Goal: Navigation & Orientation: Find specific page/section

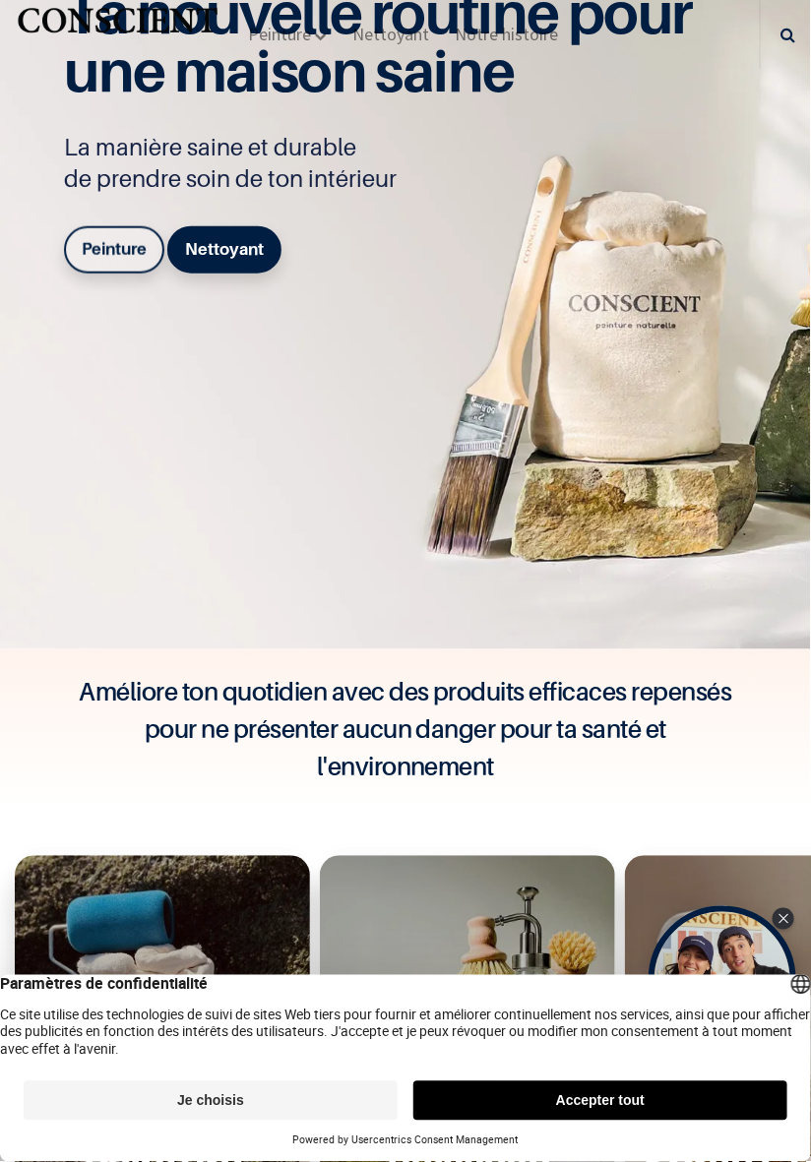
scroll to position [338, 0]
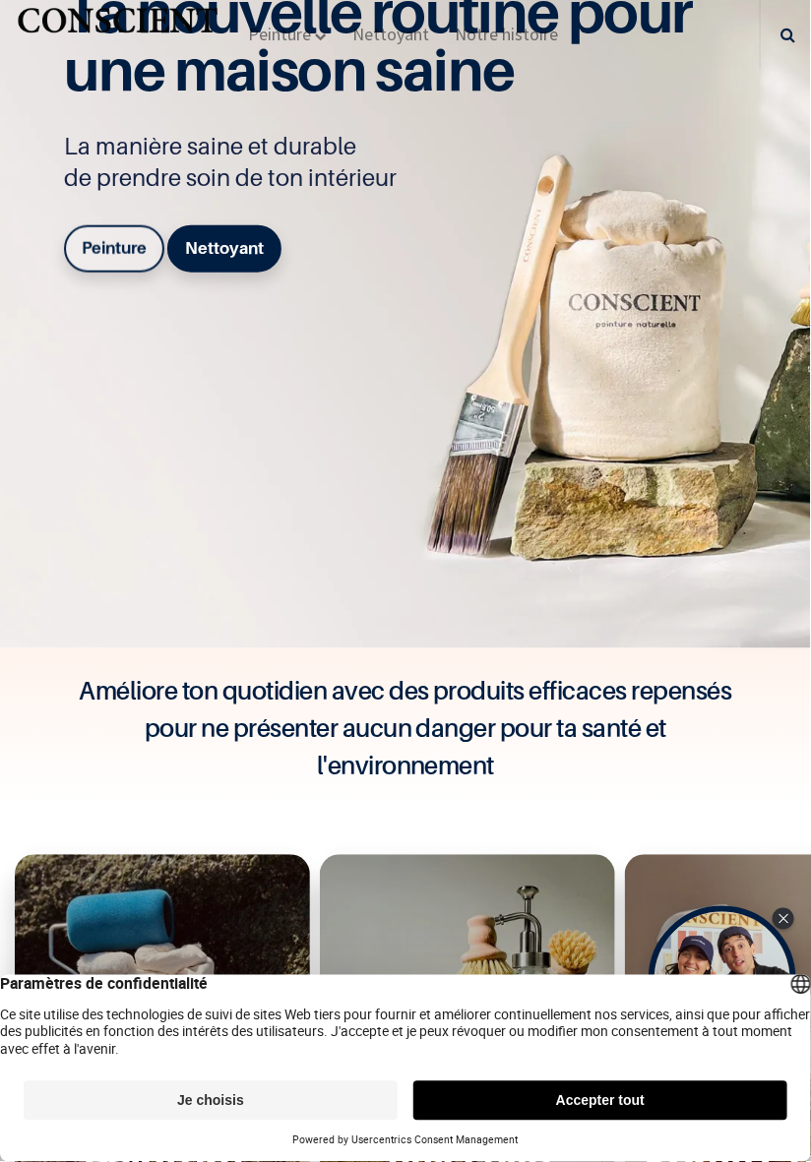
click at [105, 258] on b "Peinture" at bounding box center [114, 248] width 65 height 20
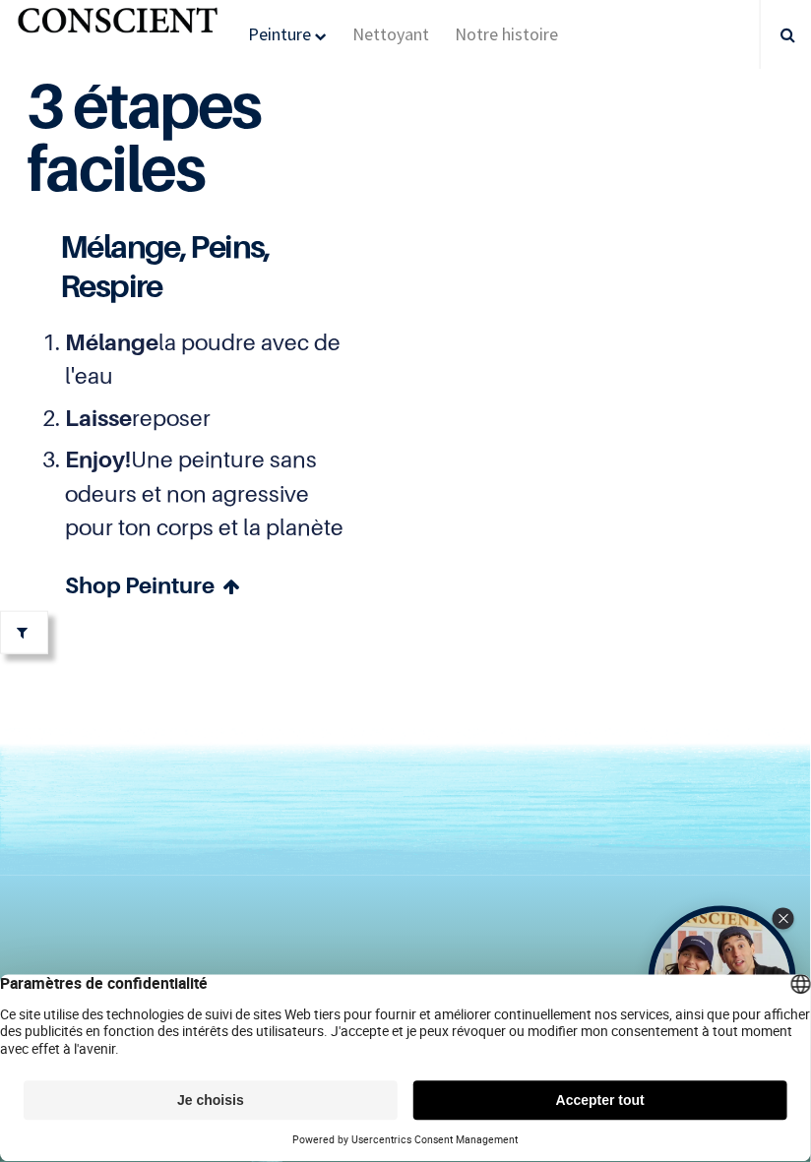
scroll to position [9892, 0]
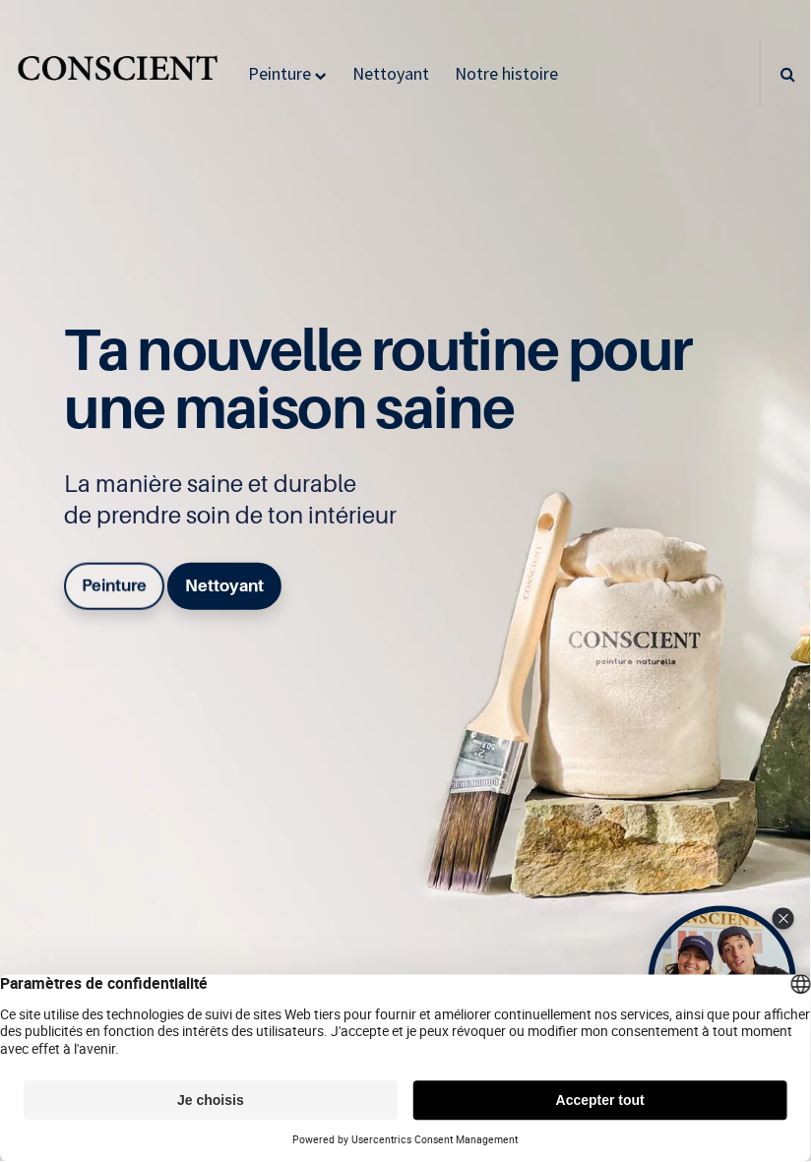
click at [289, 78] on span "Peinture" at bounding box center [280, 73] width 63 height 23
click at [308, 77] on span "Peinture" at bounding box center [280, 73] width 63 height 23
